Goal: Information Seeking & Learning: Find specific page/section

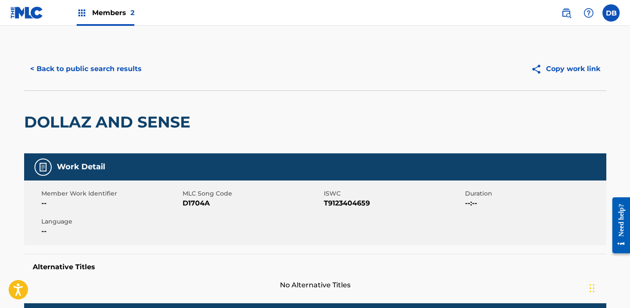
click at [132, 66] on button "< Back to public search results" at bounding box center [86, 69] width 124 height 22
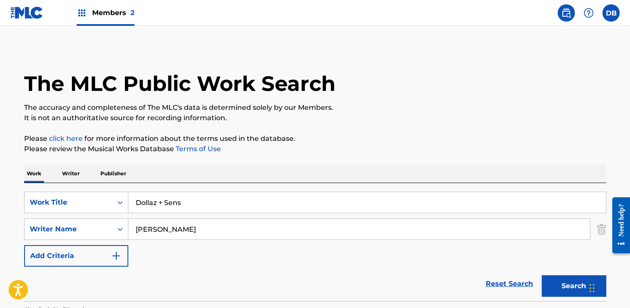
click at [202, 199] on input "Dollaz + Sens" at bounding box center [367, 202] width 478 height 21
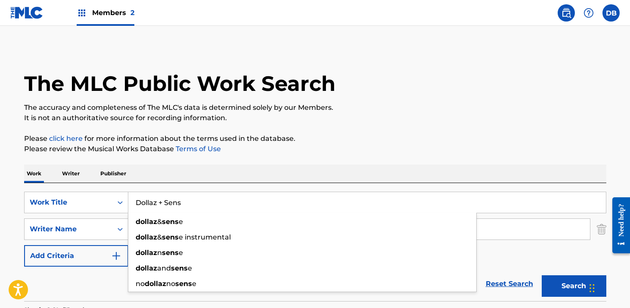
click at [202, 199] on input "Dollaz + Sens" at bounding box center [367, 202] width 478 height 21
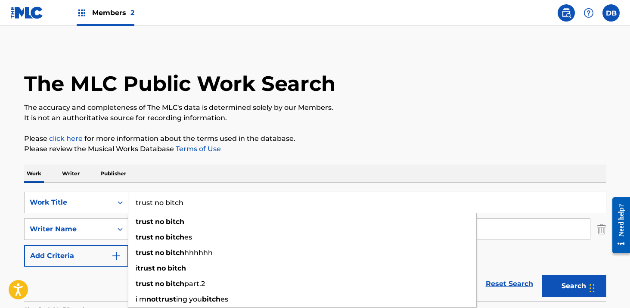
type input "trust no bitch"
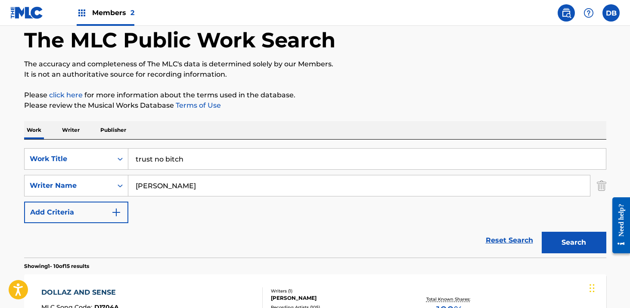
scroll to position [111, 0]
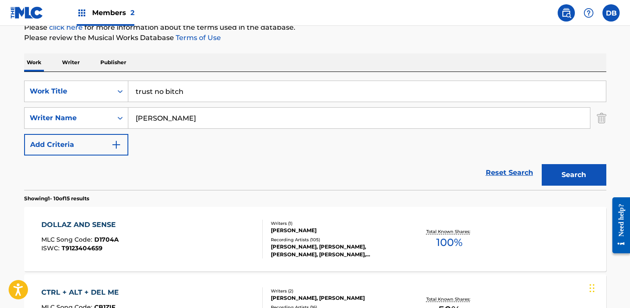
click at [562, 180] on button "Search" at bounding box center [574, 175] width 65 height 22
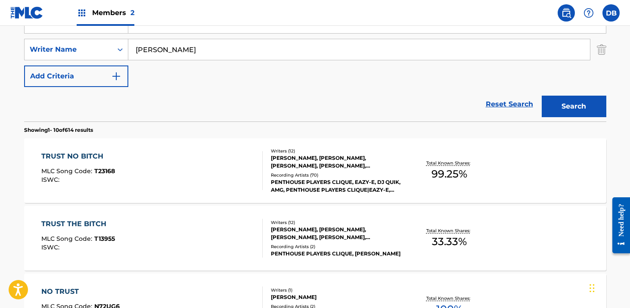
scroll to position [198, 0]
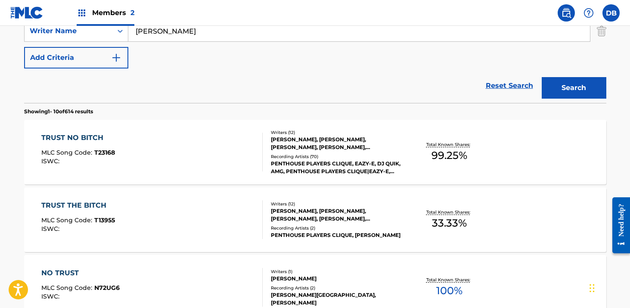
click at [321, 155] on div "Recording Artists ( 70 )" at bounding box center [336, 156] width 130 height 6
